Goal: Find specific page/section: Find specific page/section

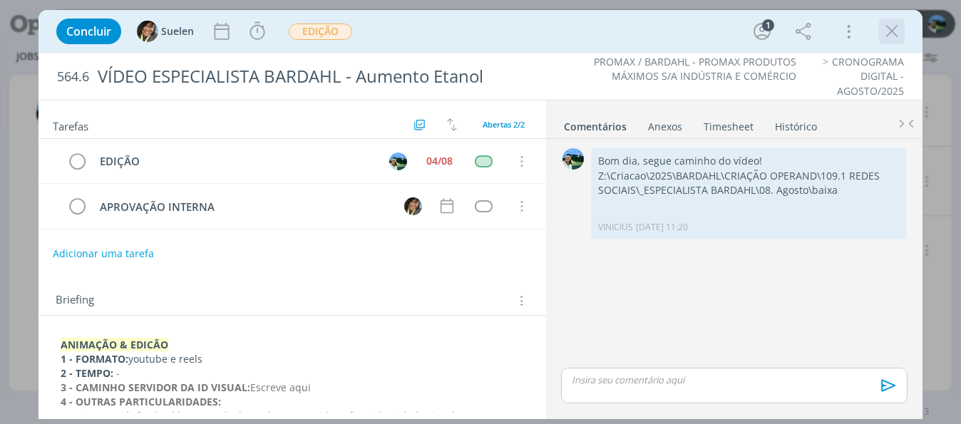
click at [886, 34] on icon "dialog" at bounding box center [891, 31] width 21 height 21
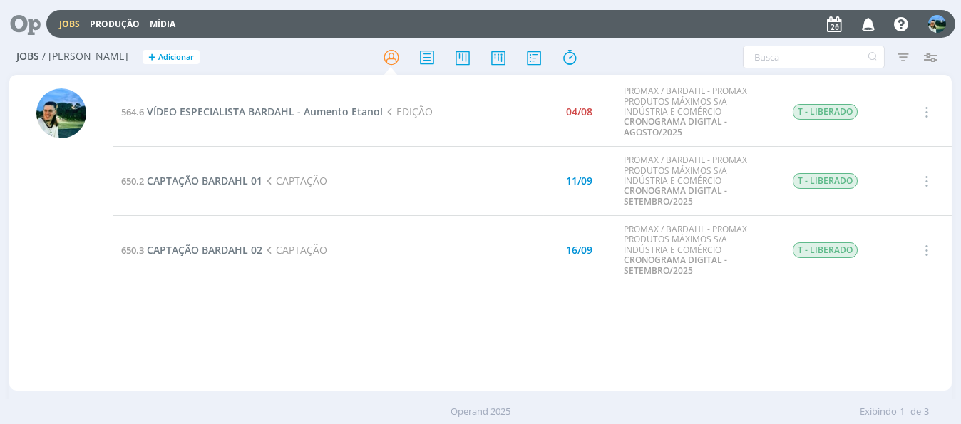
click at [70, 29] on link "Jobs" at bounding box center [69, 24] width 21 height 12
click at [302, 113] on span "VÍDEO ESPECIALISTA BARDAHL - Aumento Etanol" at bounding box center [265, 112] width 236 height 14
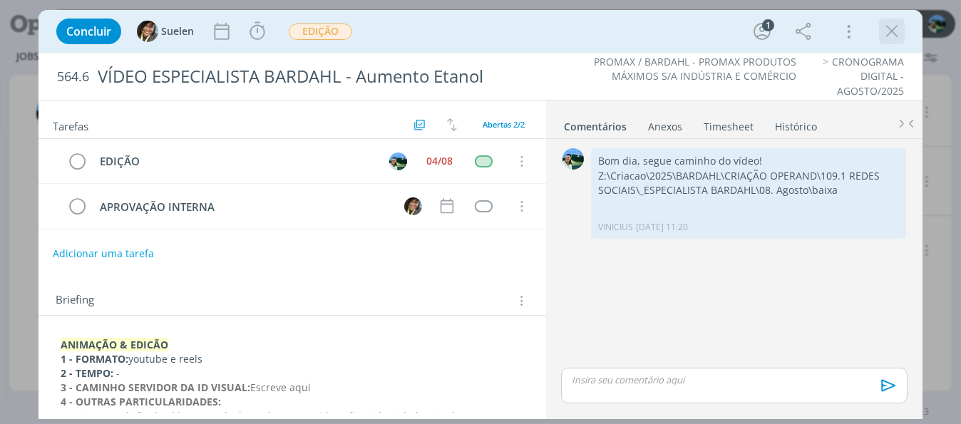
click at [891, 28] on icon "dialog" at bounding box center [891, 31] width 21 height 21
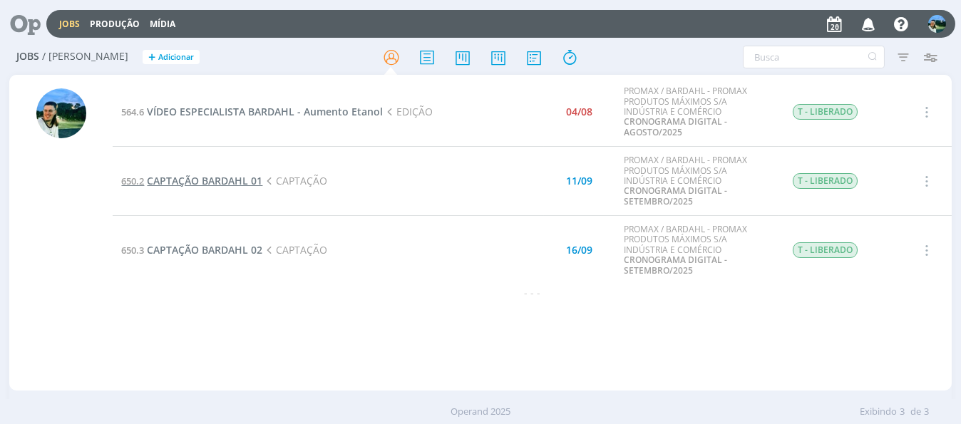
click at [226, 183] on span "CAPTAÇÃO BARDAHL 01" at bounding box center [205, 181] width 116 height 14
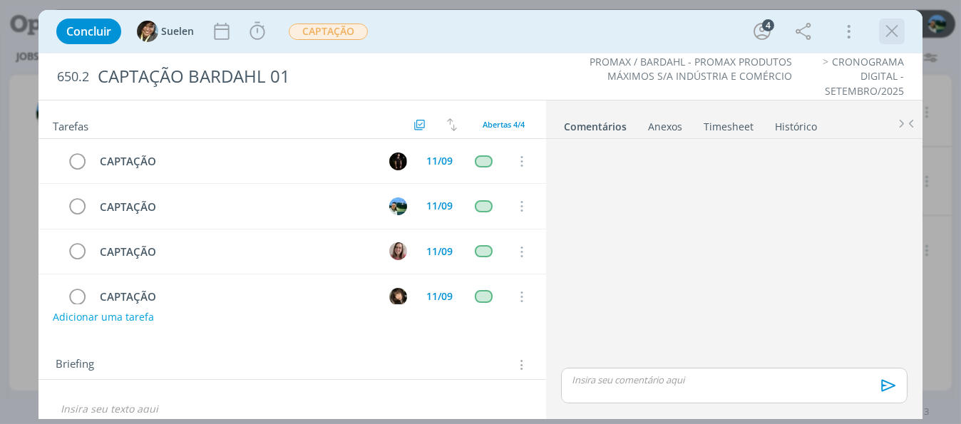
click at [887, 33] on icon "dialog" at bounding box center [891, 31] width 21 height 21
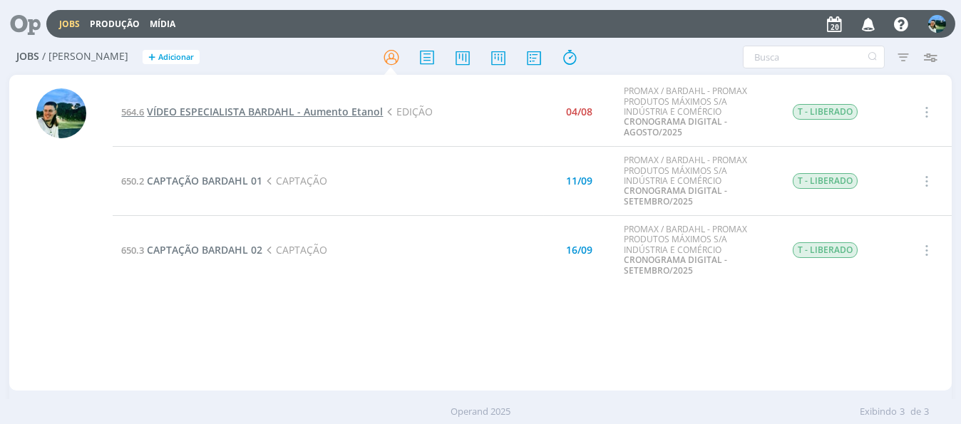
click at [245, 110] on span "VÍDEO ESPECIALISTA BARDAHL - Aumento Etanol" at bounding box center [265, 112] width 236 height 14
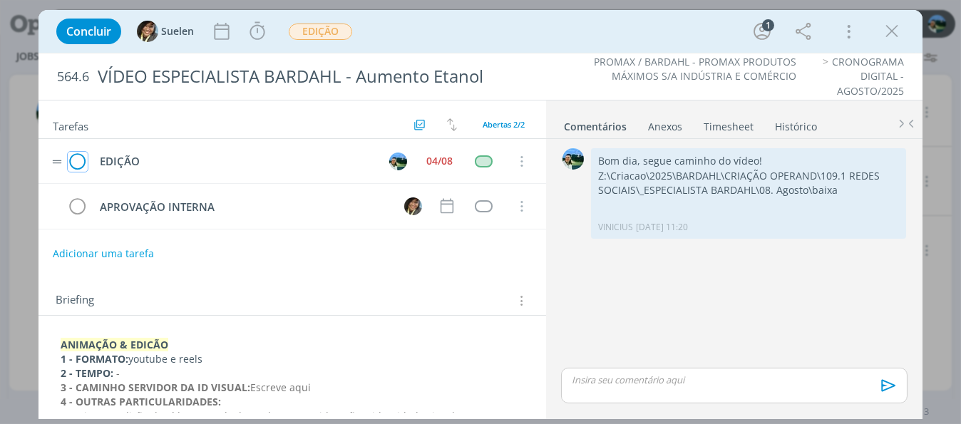
click at [75, 168] on icon "dialog" at bounding box center [78, 161] width 20 height 21
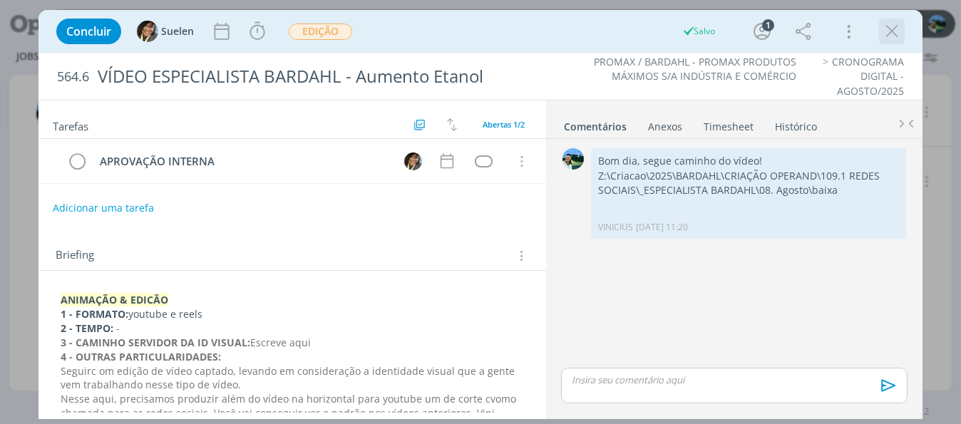
click at [896, 34] on icon "dialog" at bounding box center [891, 31] width 21 height 21
